Goal: Information Seeking & Learning: Compare options

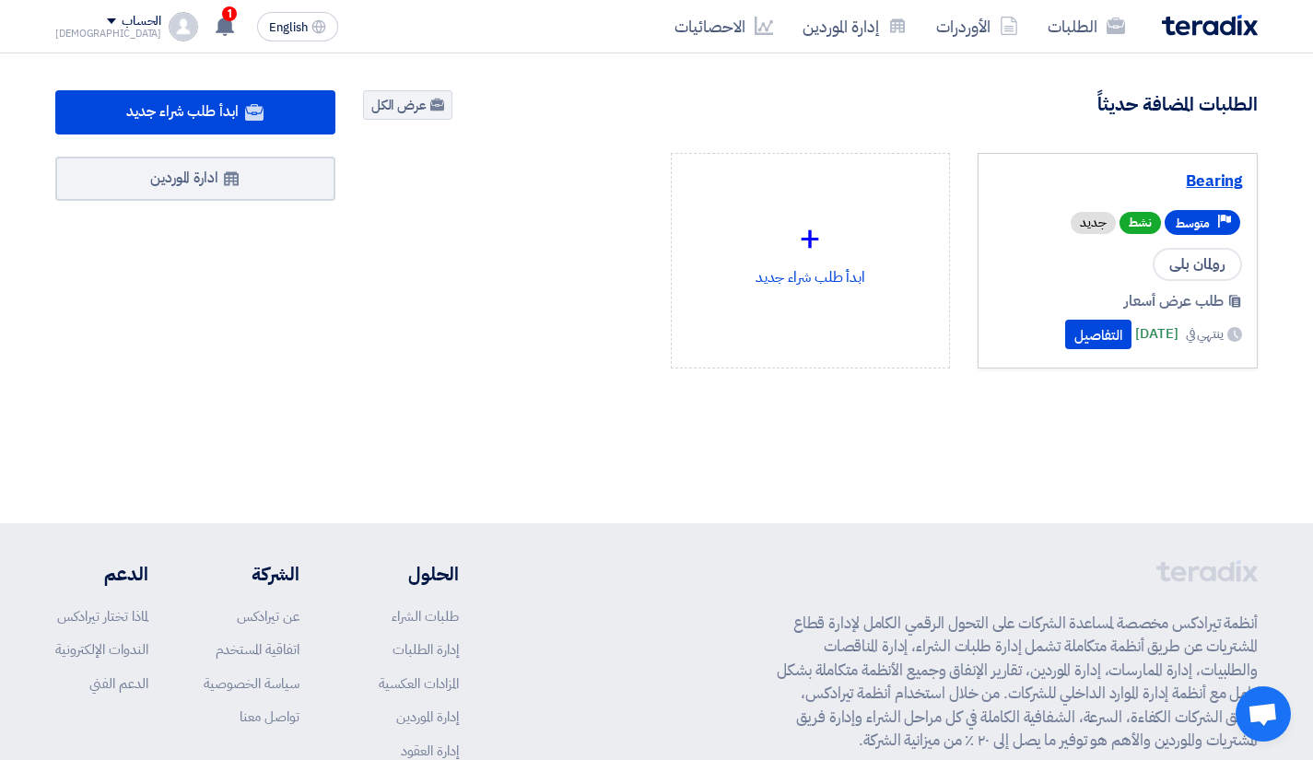
click at [1198, 184] on link "Bearing" at bounding box center [1118, 181] width 249 height 18
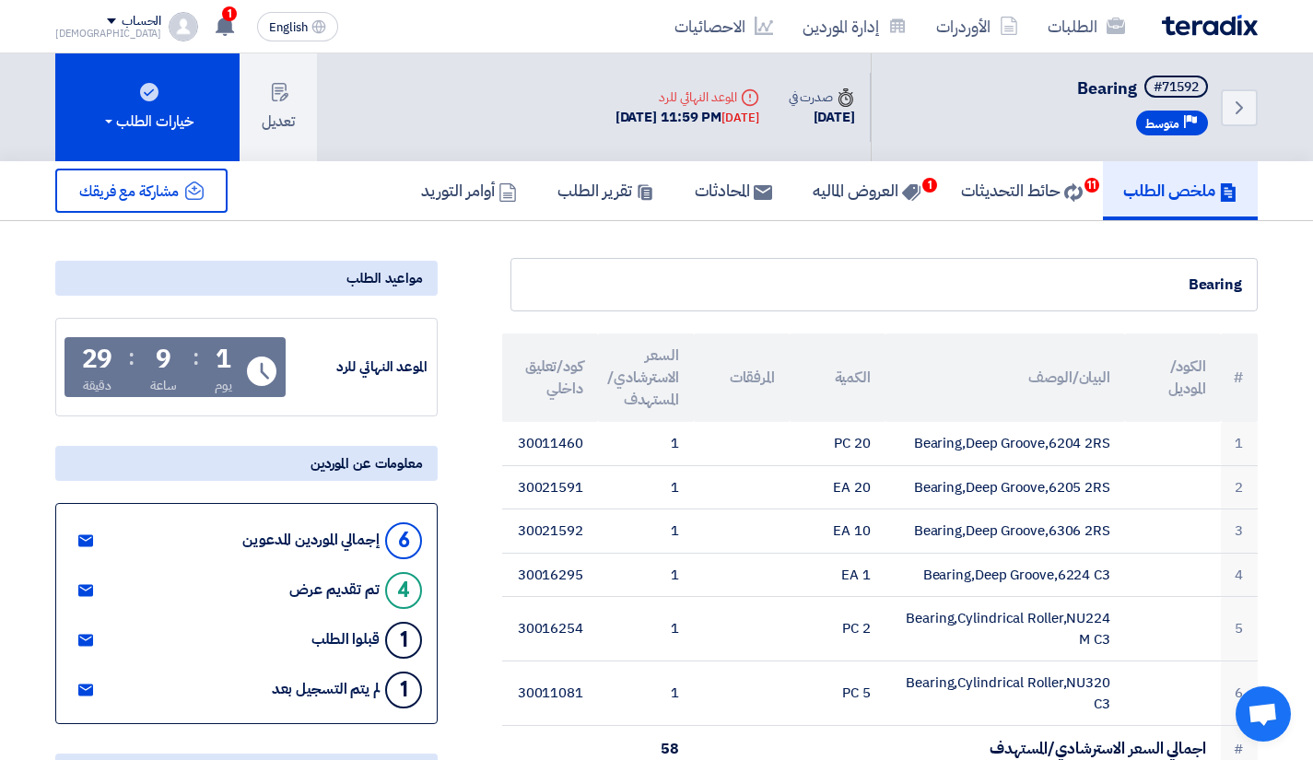
click at [832, 269] on div "Bearing" at bounding box center [884, 284] width 747 height 53
click at [853, 195] on h5 "العروض الماليه 1" at bounding box center [867, 190] width 108 height 21
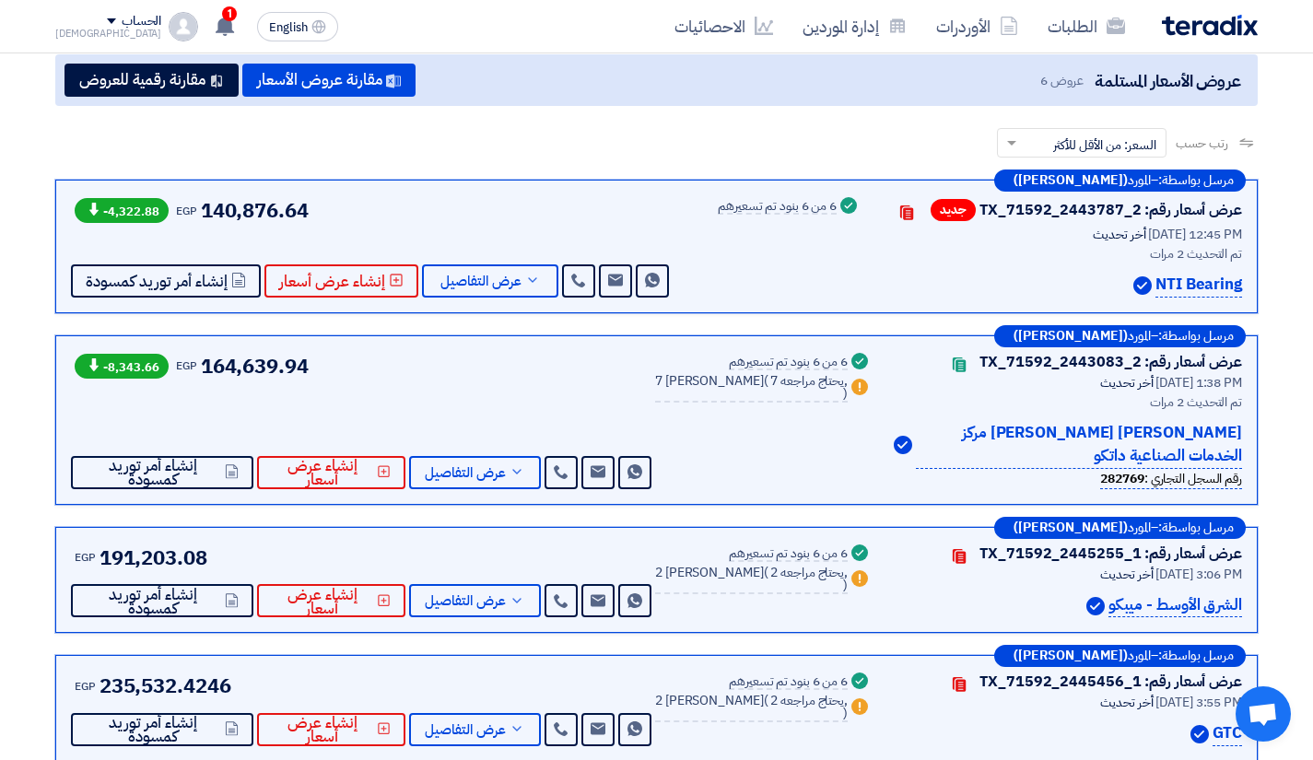
scroll to position [184, 0]
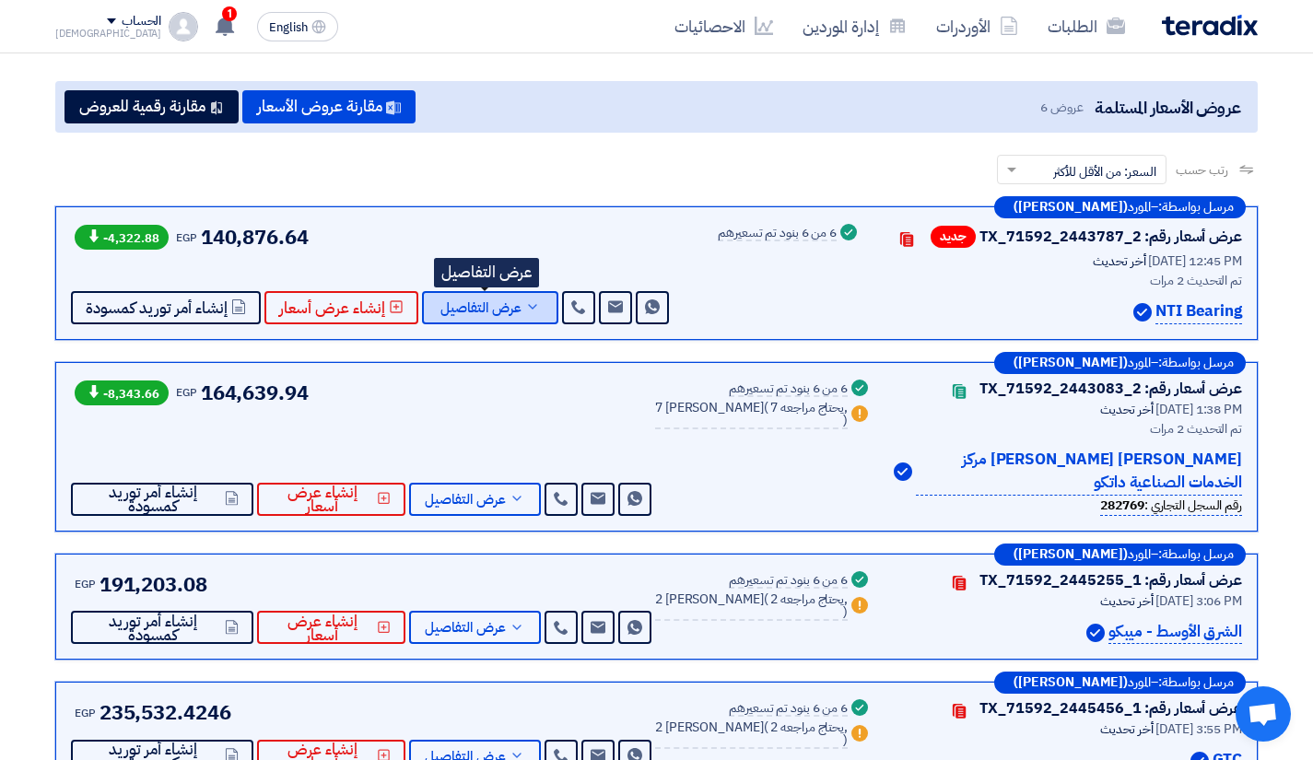
click at [472, 313] on span "عرض التفاصيل" at bounding box center [481, 308] width 81 height 14
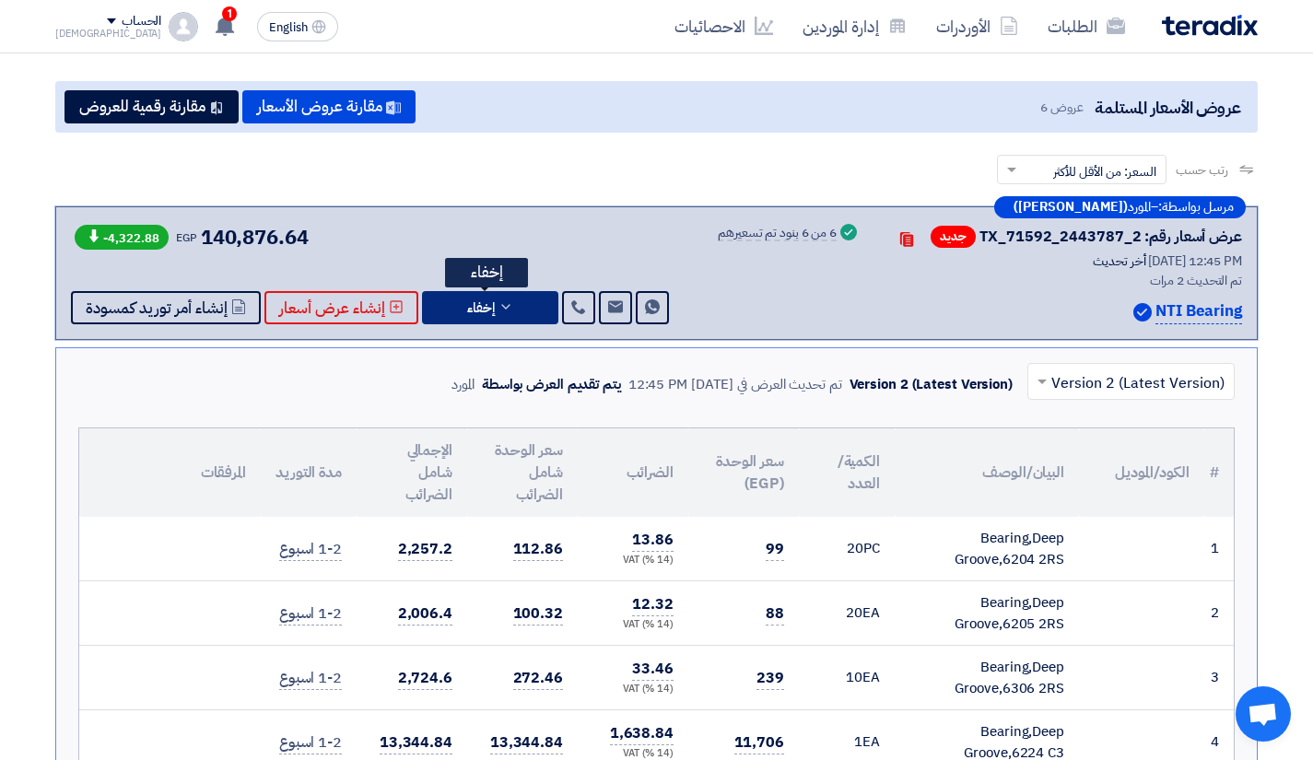
click at [502, 323] on button "إخفاء" at bounding box center [490, 307] width 136 height 33
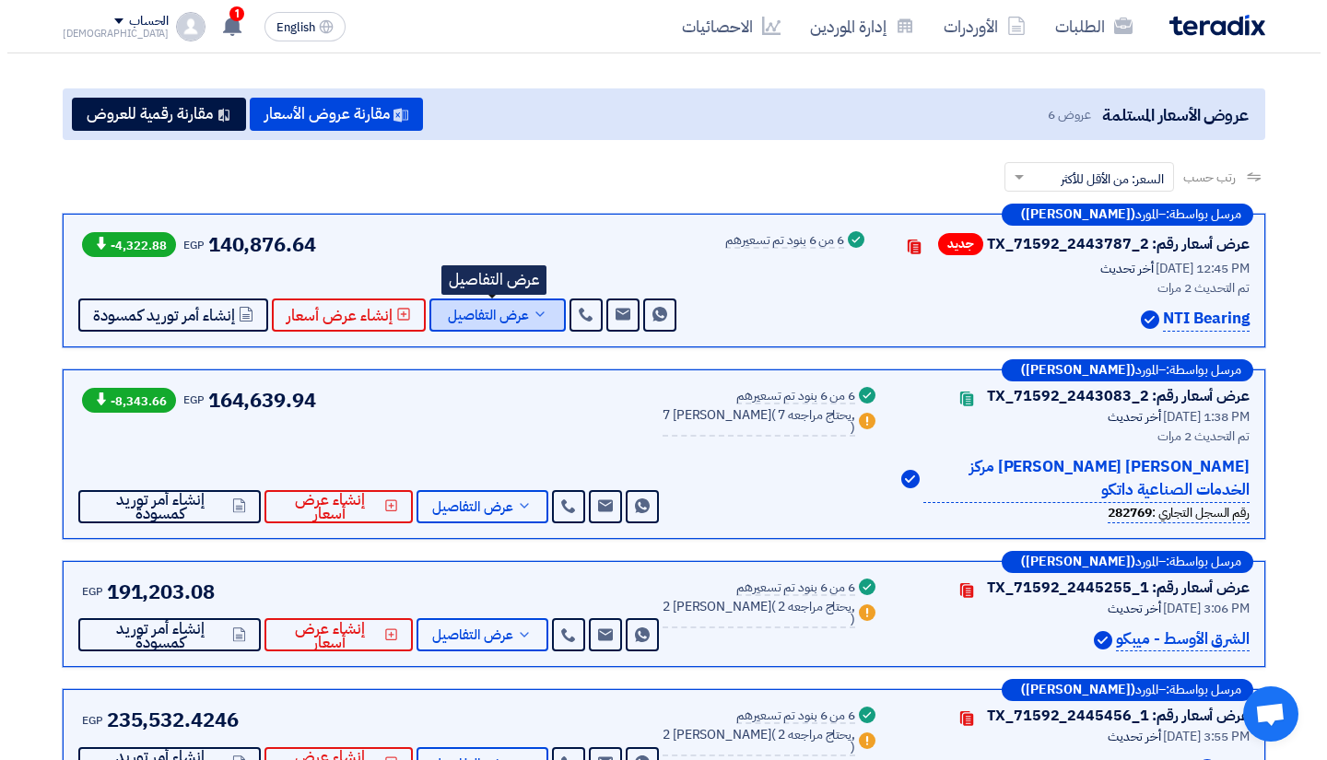
scroll to position [0, 0]
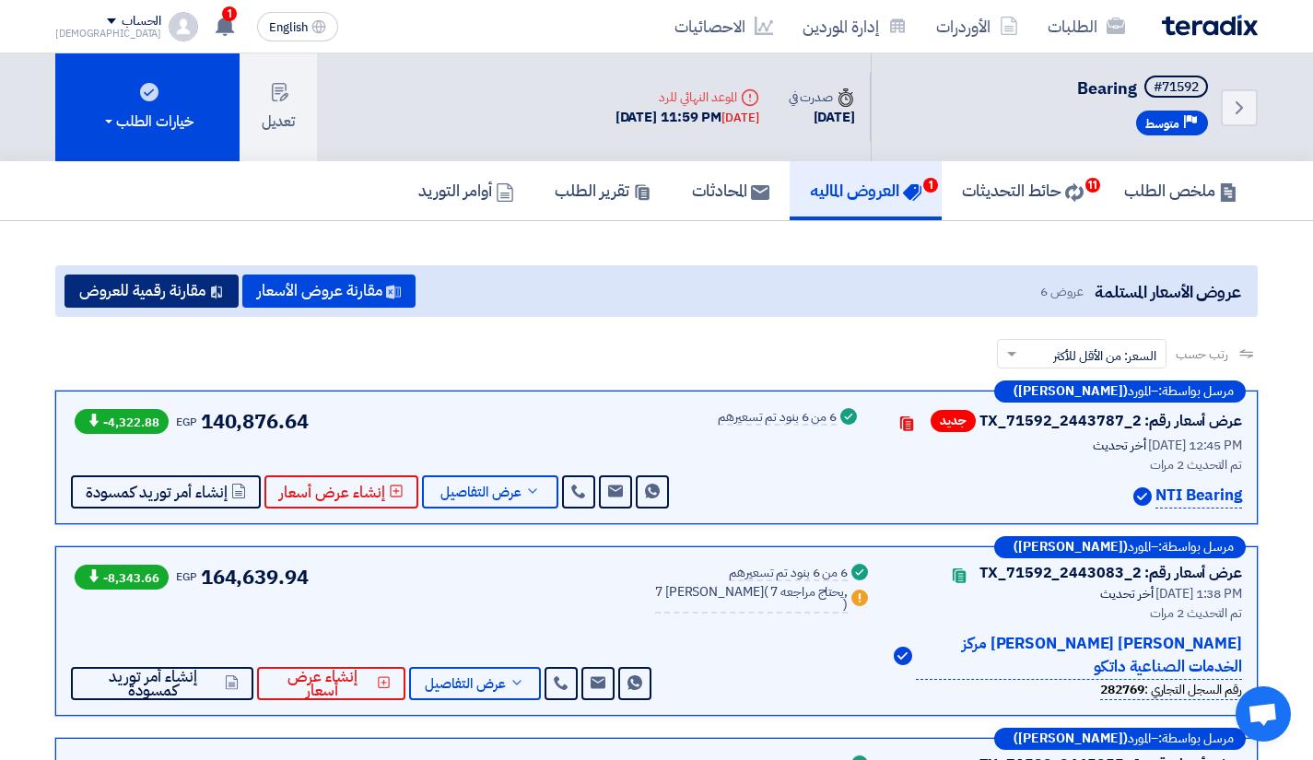
click at [136, 282] on button "مقارنة رقمية للعروض" at bounding box center [152, 291] width 174 height 33
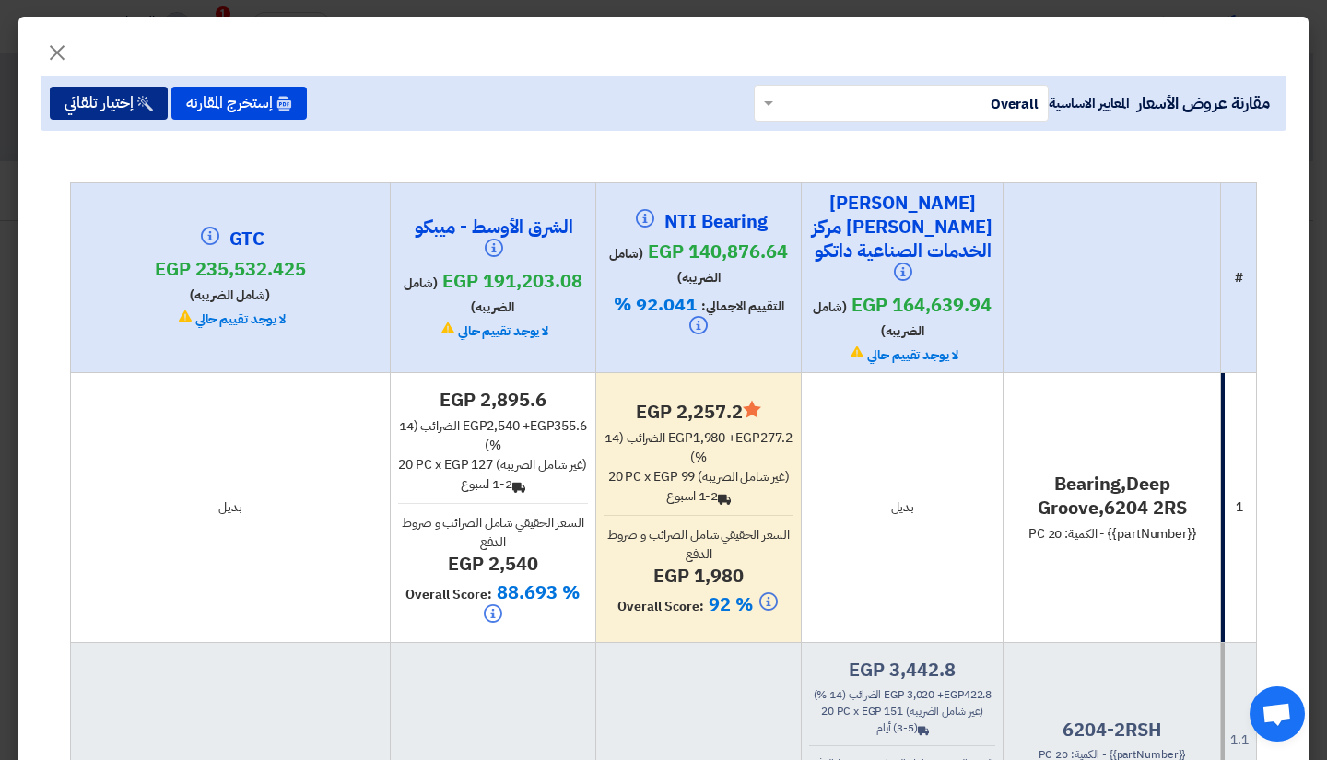
click at [124, 107] on button "إختيار تلقائي" at bounding box center [109, 103] width 118 height 33
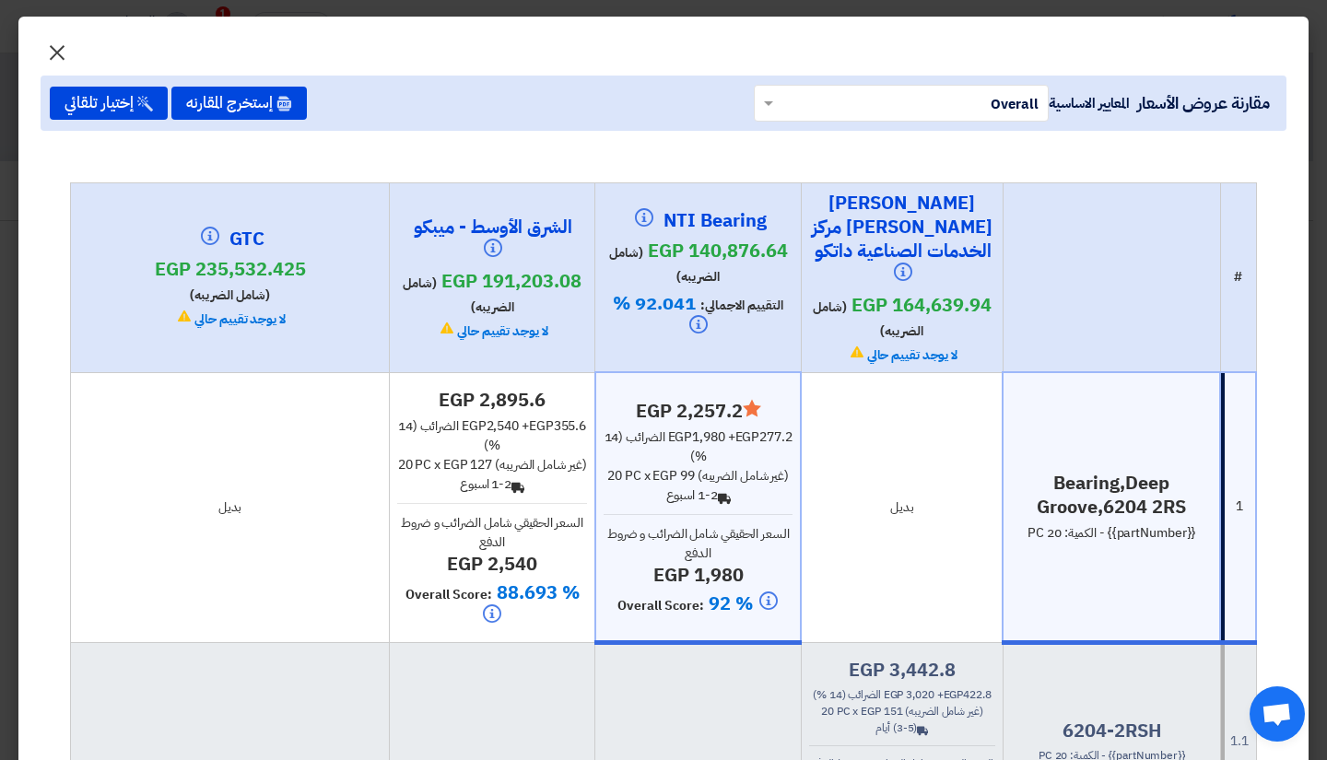
click at [68, 37] on span "×" at bounding box center [57, 51] width 22 height 55
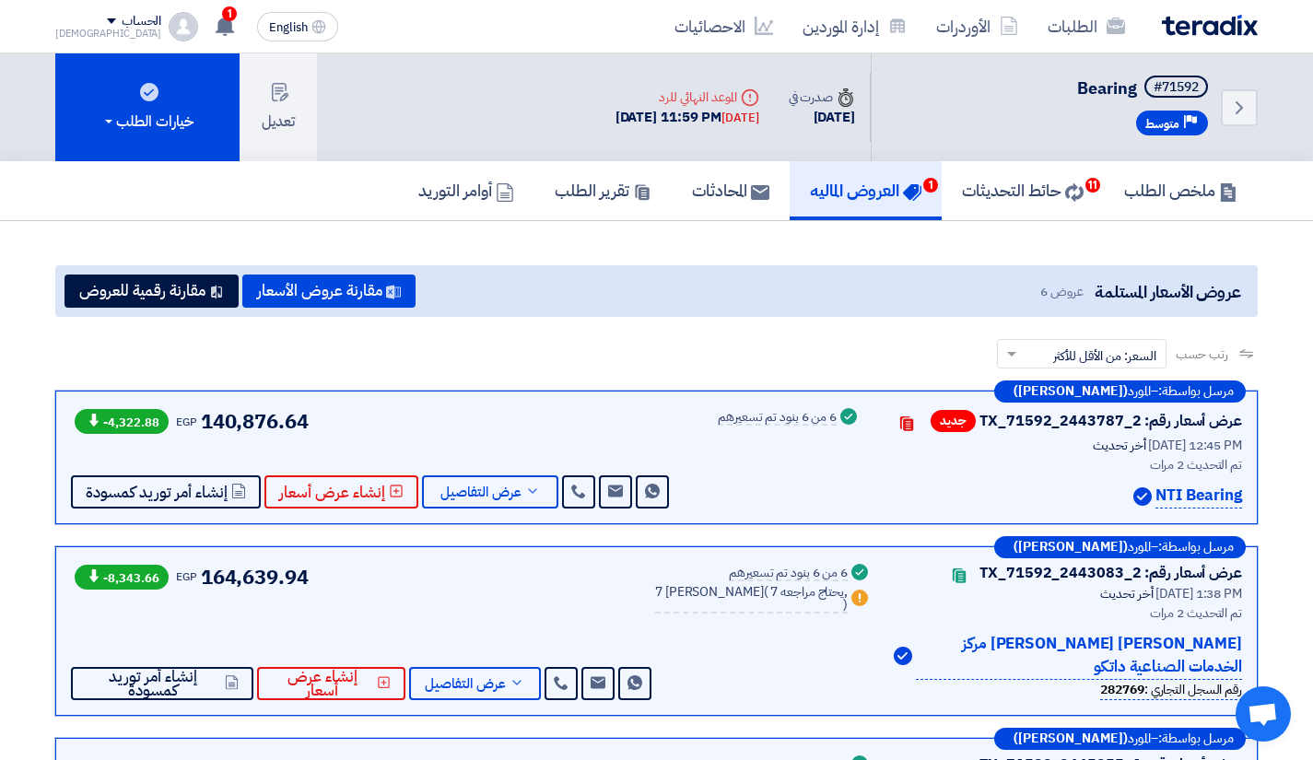
click at [842, 317] on app-buyer-offers "عروض الأسعار المستلمة عروض 6 مقارنة عروض الأسعار مقارنة رقمية للعروض رتب حسب رت…" at bounding box center [656, 710] width 1203 height 890
